Goal: Transaction & Acquisition: Purchase product/service

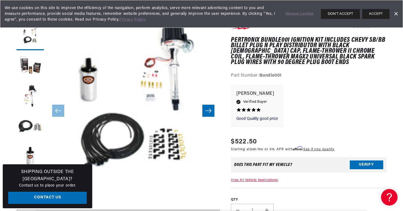
scroll to position [0, 166]
click at [374, 14] on button "ACCEPT" at bounding box center [375, 14] width 27 height 10
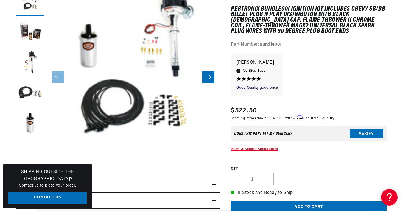
scroll to position [0, 0]
click at [362, 132] on button "Verify" at bounding box center [367, 134] width 34 height 9
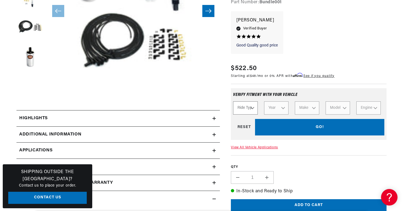
scroll to position [0, 166]
select select "Automotive"
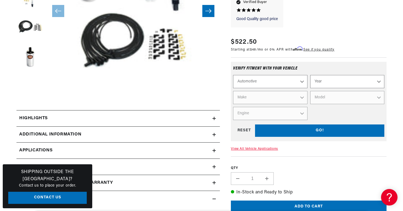
scroll to position [0, 0]
select select "1967"
select select "Chevrolet"
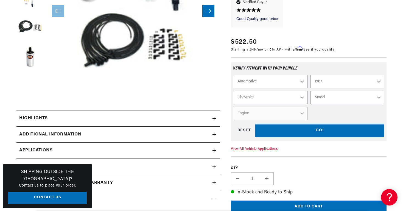
scroll to position [0, 166]
select select "Camaro"
select select "327cid-5.4L"
select select "Engine"
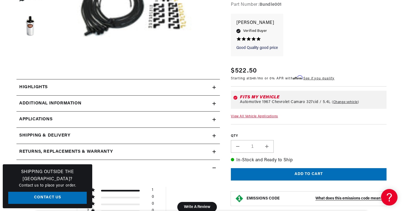
click at [272, 115] on link "View All Vehicle Applications" at bounding box center [254, 116] width 47 height 3
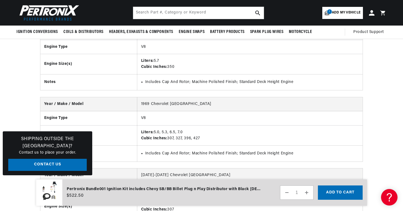
click at [347, 14] on span "Add my vehicle" at bounding box center [346, 12] width 29 height 5
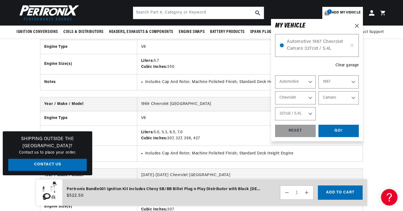
select select "Year"
select select "Make"
select select "Model"
select select "Engine"
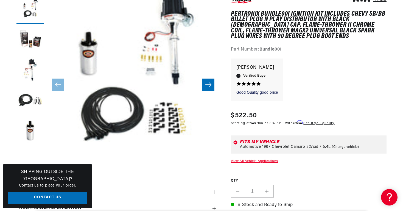
click at [207, 87] on icon "Slide right" at bounding box center [208, 84] width 7 height 5
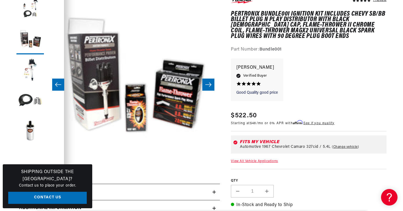
click at [209, 86] on icon "Slide right" at bounding box center [208, 84] width 7 height 5
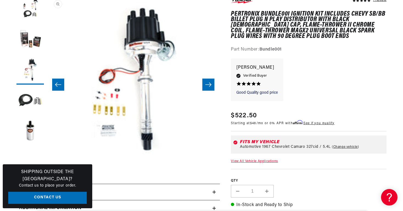
click at [47, 170] on button "Open media 3 in modal" at bounding box center [47, 170] width 0 height 0
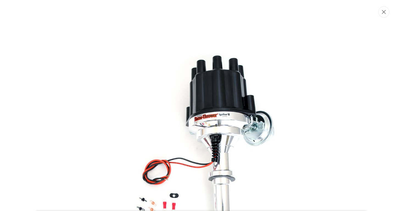
scroll to position [0, 166]
click at [386, 14] on button "Close" at bounding box center [384, 11] width 11 height 11
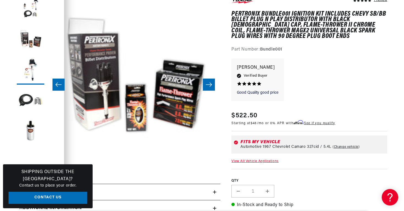
scroll to position [0, 173]
click at [47, 170] on button "Open media 2 in modal" at bounding box center [47, 170] width 0 height 0
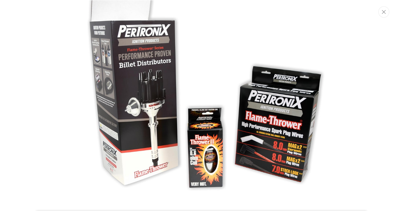
scroll to position [0, 166]
click at [385, 11] on icon "Close" at bounding box center [385, 12] width 4 height 4
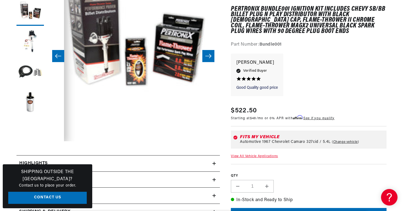
scroll to position [115, 0]
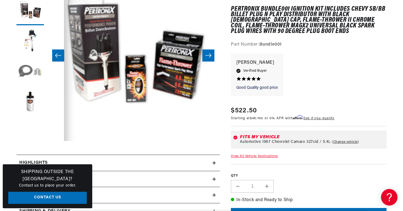
click at [33, 73] on button "Load image 4 in gallery view" at bounding box center [29, 71] width 27 height 27
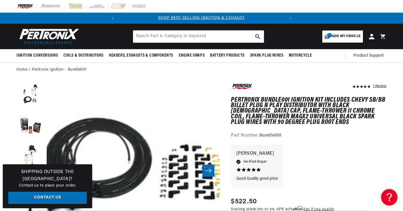
scroll to position [-10, 520]
